Goal: Task Accomplishment & Management: Use online tool/utility

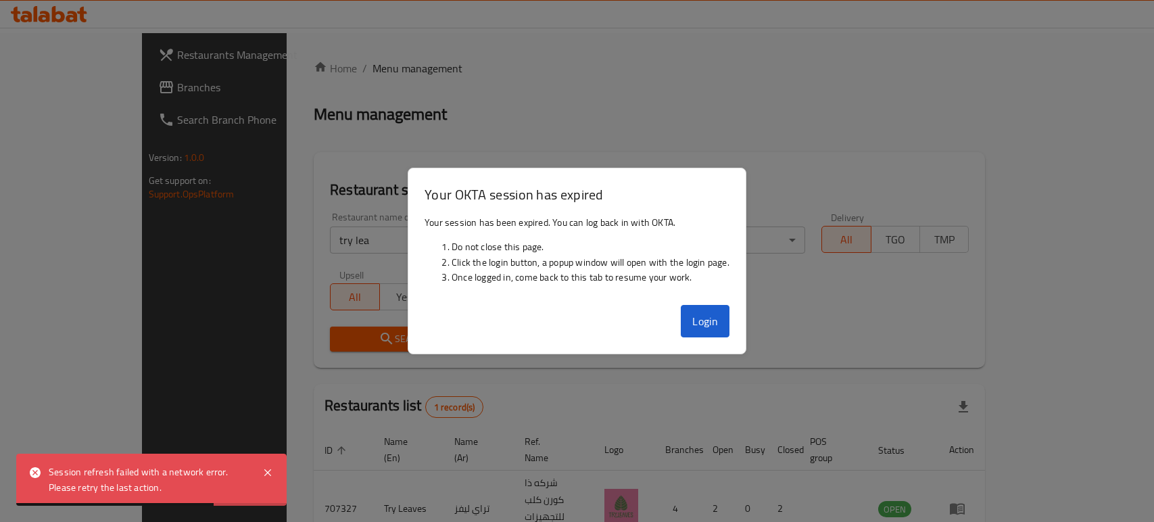
click at [712, 312] on button "Login" at bounding box center [705, 321] width 49 height 32
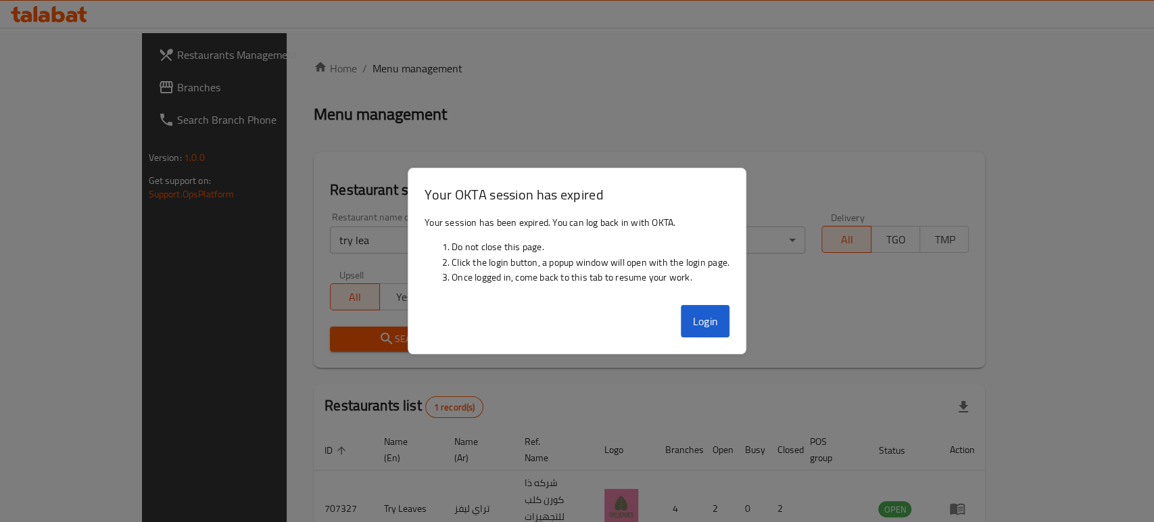
click at [292, 165] on div at bounding box center [577, 261] width 1154 height 522
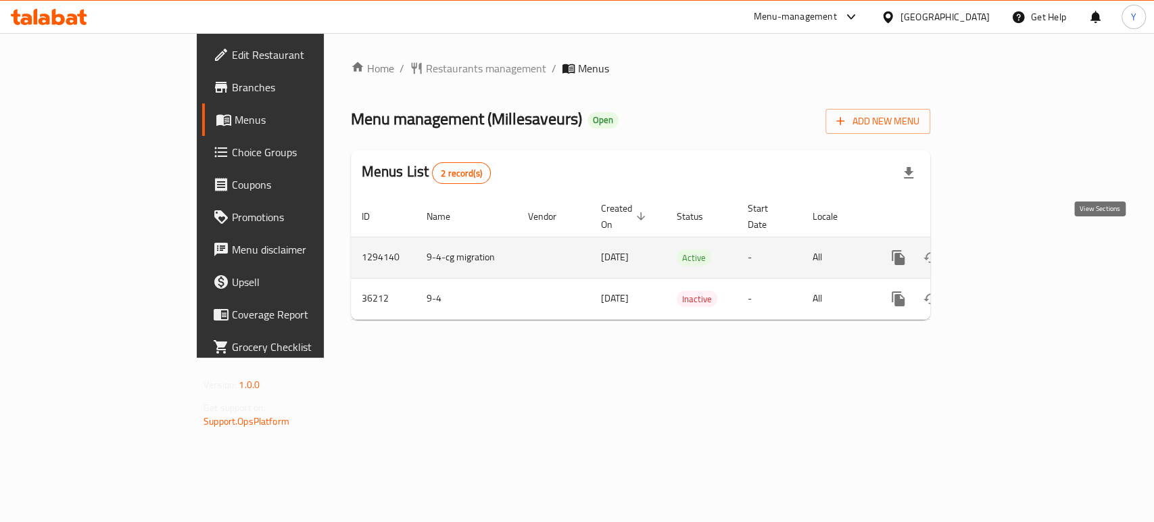
click at [1012, 241] on link "enhanced table" at bounding box center [996, 257] width 32 height 32
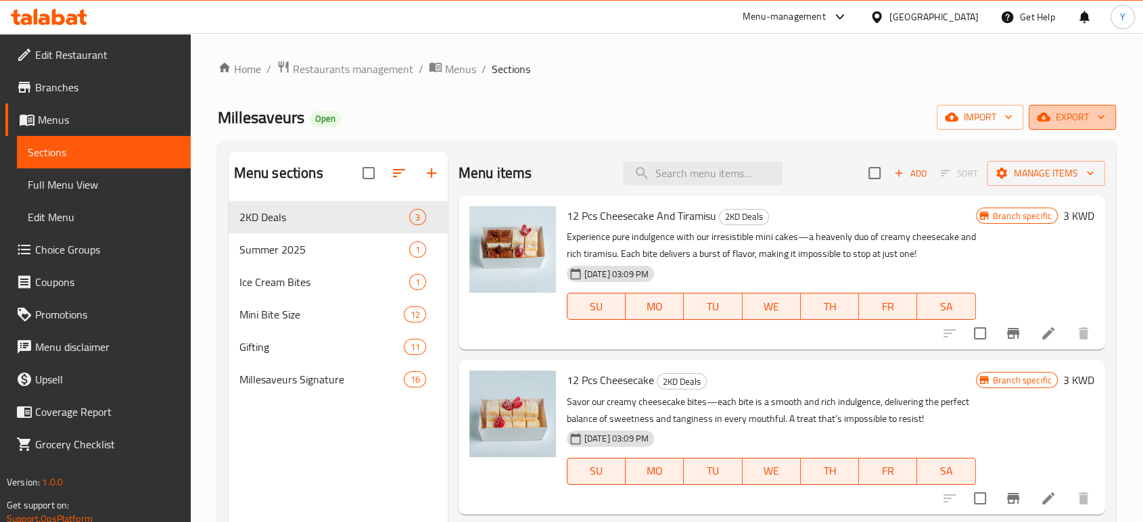
click at [1099, 121] on icon "button" at bounding box center [1101, 117] width 14 height 14
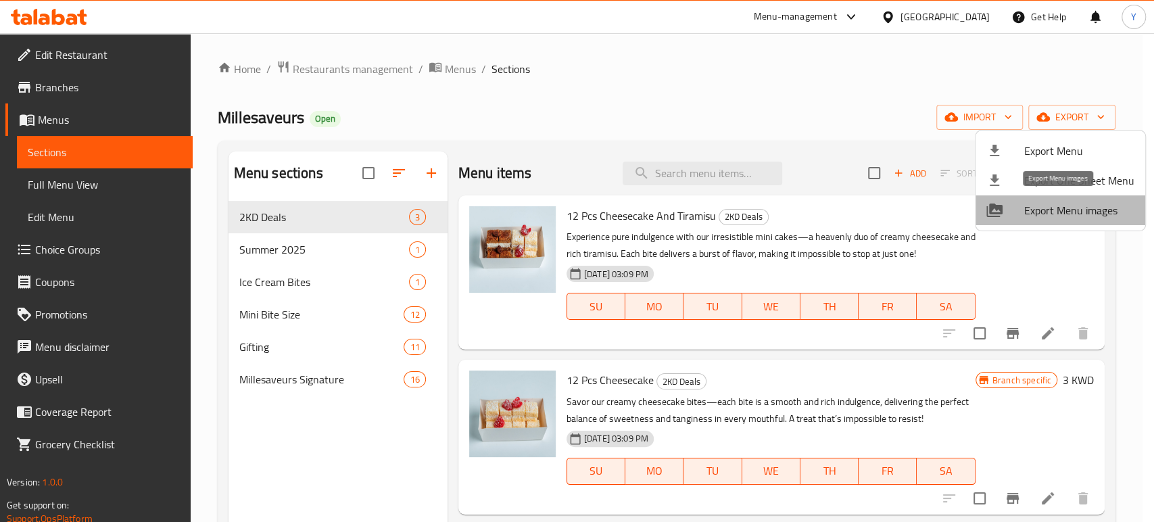
click at [1079, 211] on span "Export Menu images" at bounding box center [1080, 210] width 110 height 16
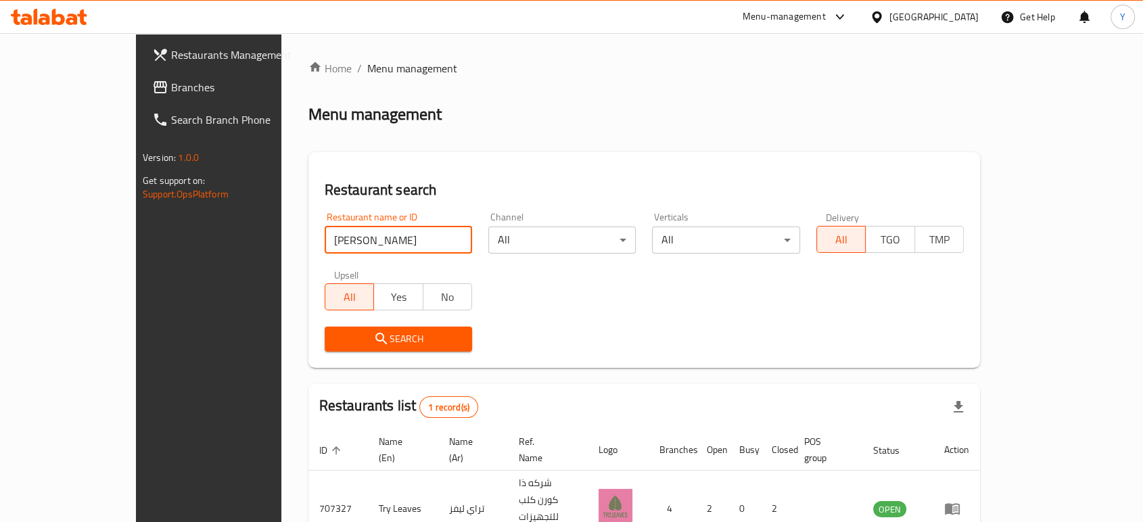
type input "bo rame"
click button "Search" at bounding box center [398, 339] width 147 height 25
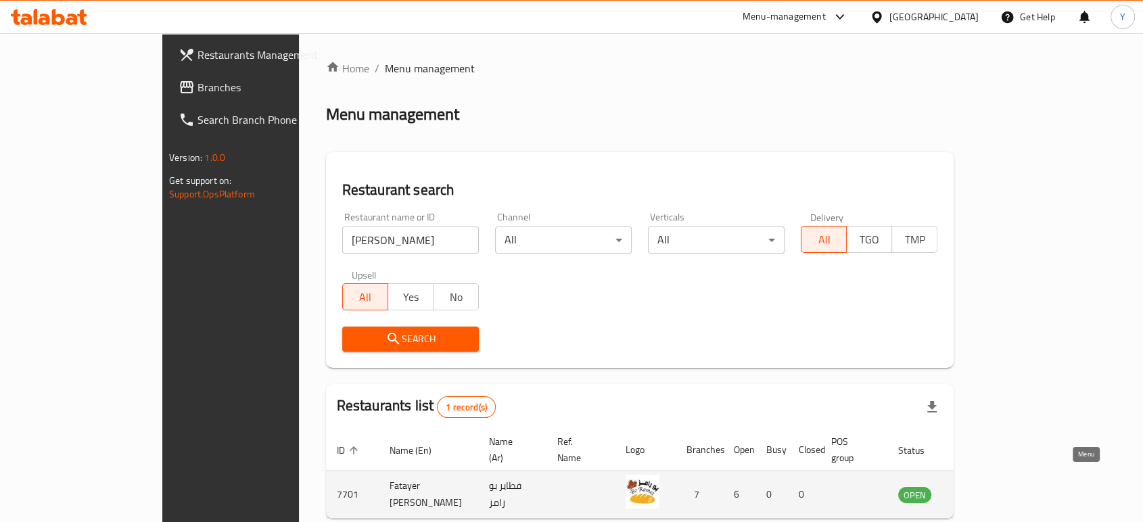
click at [985, 490] on icon "enhanced table" at bounding box center [977, 495] width 15 height 11
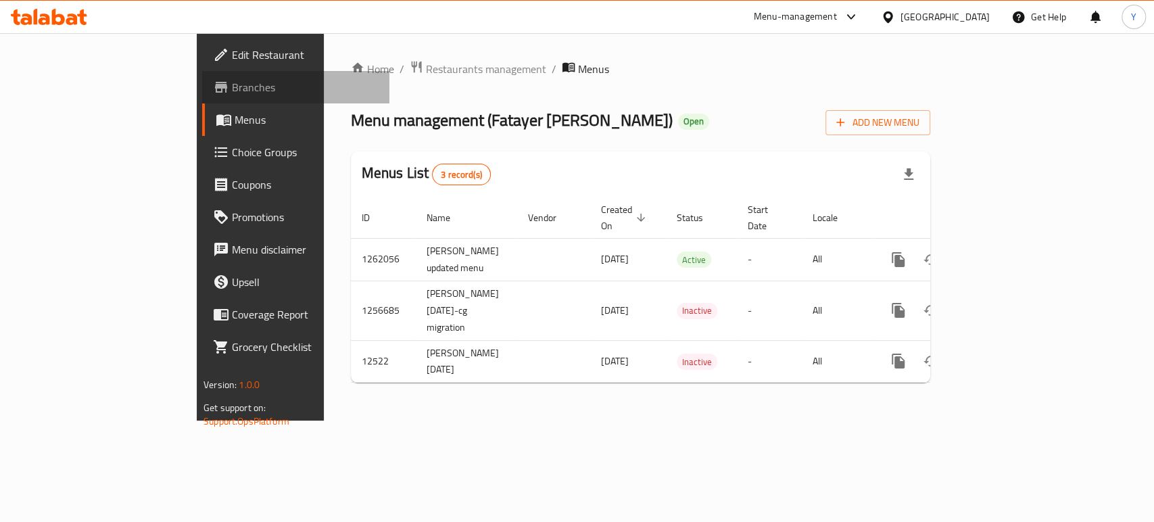
click at [232, 89] on span "Branches" at bounding box center [305, 87] width 147 height 16
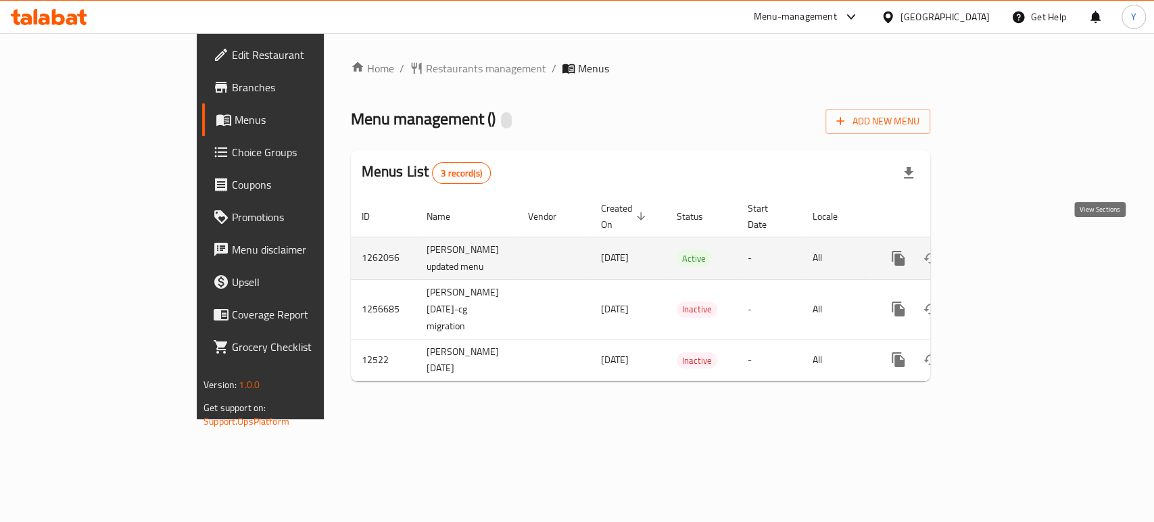
click at [1004, 250] on icon "enhanced table" at bounding box center [996, 258] width 16 height 16
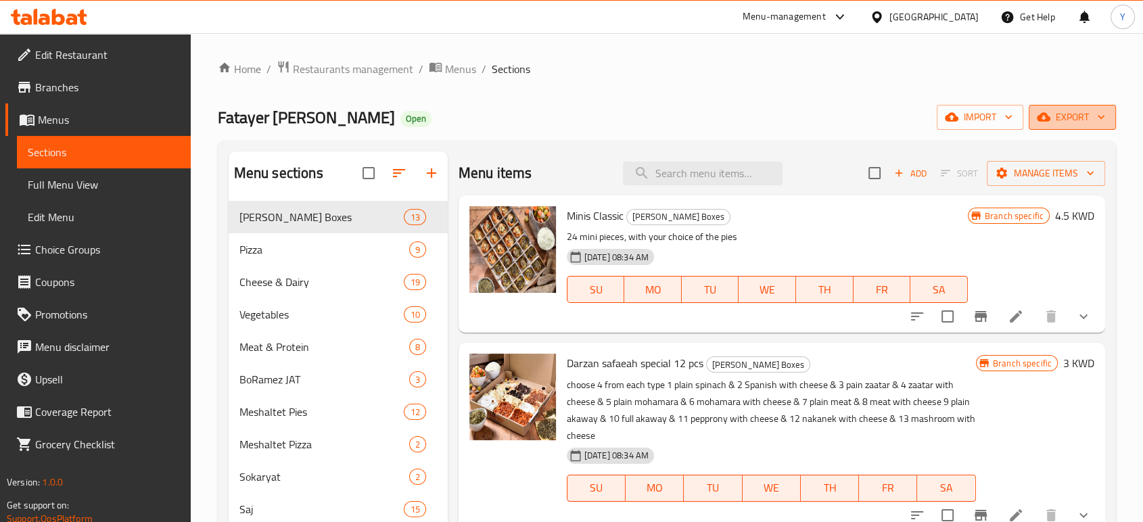
click at [1092, 114] on span "export" at bounding box center [1072, 117] width 66 height 17
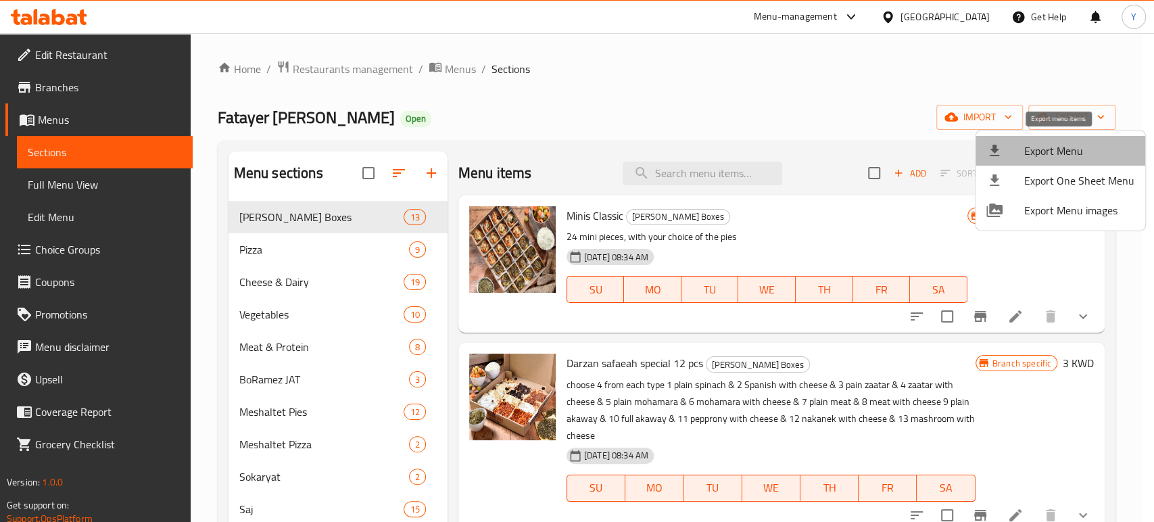
click at [1081, 153] on span "Export Menu" at bounding box center [1080, 151] width 110 height 16
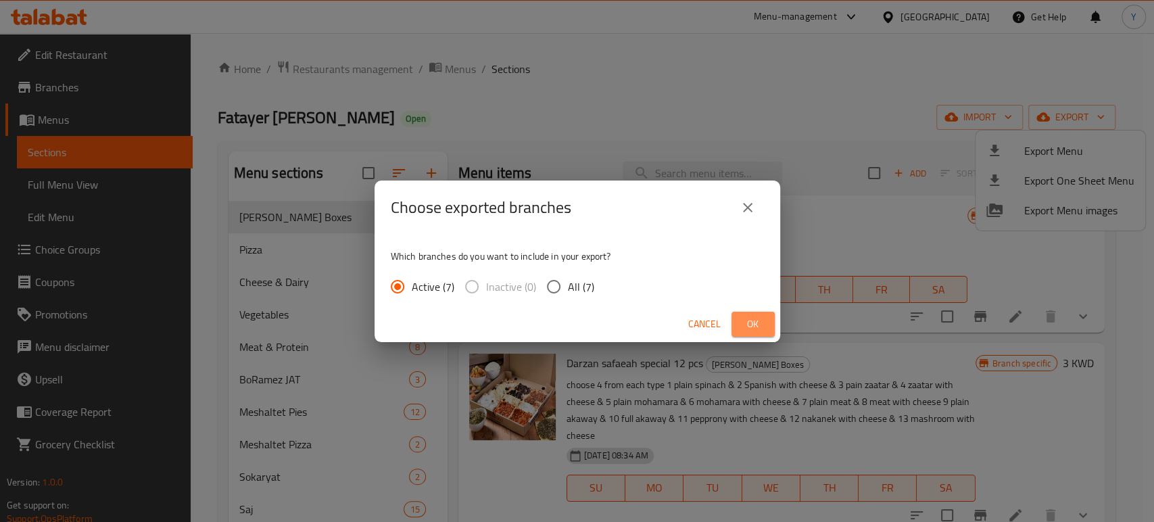
click at [747, 325] on span "Ok" at bounding box center [754, 324] width 22 height 17
